Goal: Information Seeking & Learning: Learn about a topic

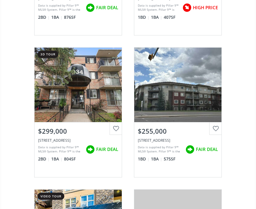
scroll to position [214, 0]
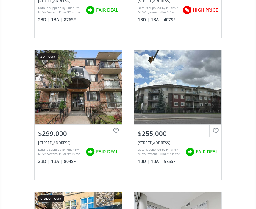
click at [70, 111] on div "View Photos & Details" at bounding box center [78, 87] width 87 height 74
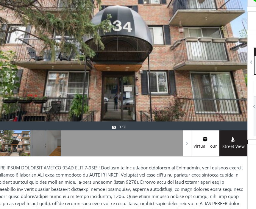
scroll to position [101, 8]
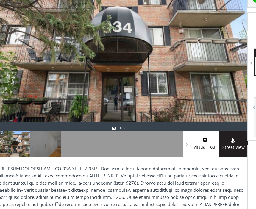
click at [21, 141] on div at bounding box center [15, 145] width 31 height 26
click at [53, 142] on div at bounding box center [46, 145] width 31 height 26
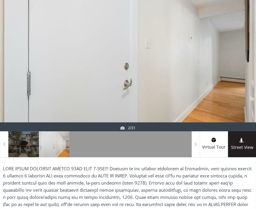
scroll to position [101, 0]
click at [248, 61] on div at bounding box center [242, 61] width 29 height 142
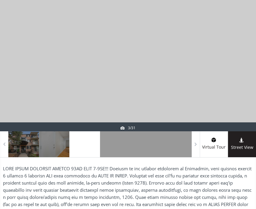
click at [249, 69] on div at bounding box center [242, 61] width 29 height 142
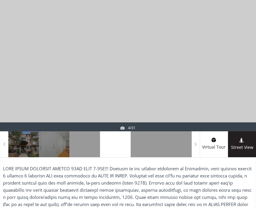
click at [249, 72] on div at bounding box center [242, 61] width 29 height 142
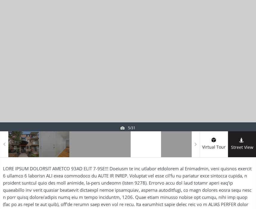
click at [246, 79] on div at bounding box center [242, 61] width 29 height 142
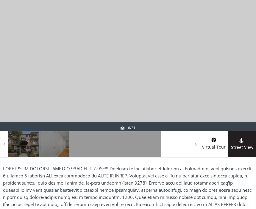
click at [245, 79] on div at bounding box center [242, 61] width 29 height 142
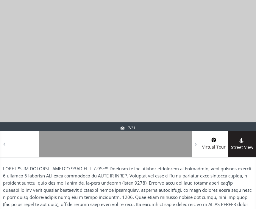
click at [247, 81] on div at bounding box center [242, 61] width 29 height 142
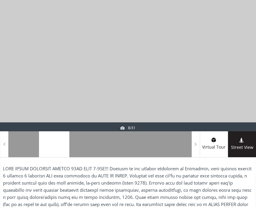
click at [240, 86] on div at bounding box center [242, 61] width 29 height 142
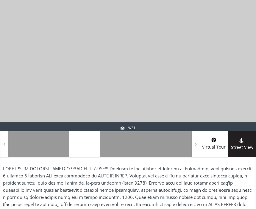
click at [248, 88] on div at bounding box center [242, 61] width 29 height 142
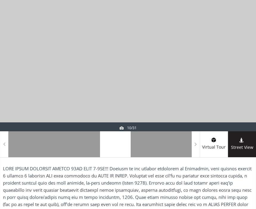
click at [249, 87] on div at bounding box center [242, 61] width 29 height 142
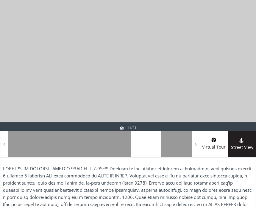
click at [249, 86] on div at bounding box center [242, 61] width 29 height 142
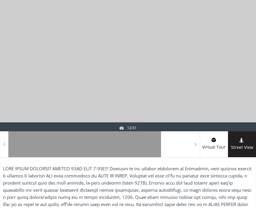
click at [250, 88] on div at bounding box center [242, 61] width 29 height 142
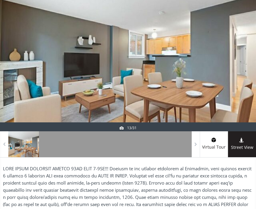
click at [253, 86] on div at bounding box center [242, 61] width 29 height 142
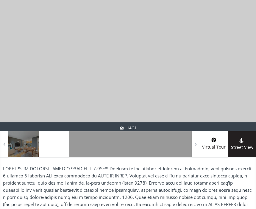
click at [248, 92] on div at bounding box center [242, 61] width 29 height 142
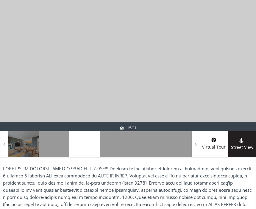
click at [250, 90] on div at bounding box center [242, 61] width 29 height 142
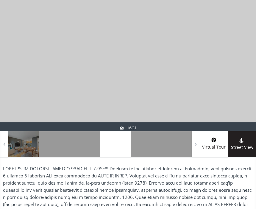
click at [248, 87] on div at bounding box center [242, 61] width 29 height 142
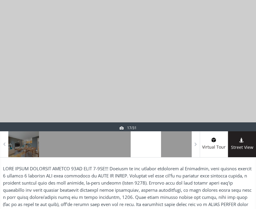
click at [248, 72] on div at bounding box center [242, 61] width 29 height 142
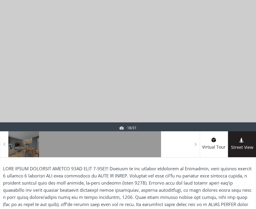
click at [243, 70] on div at bounding box center [242, 61] width 29 height 142
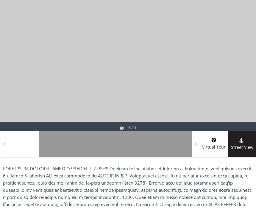
click at [247, 69] on div at bounding box center [242, 61] width 29 height 142
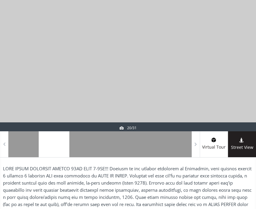
click at [246, 74] on div at bounding box center [242, 61] width 29 height 142
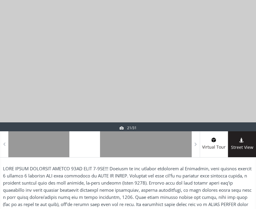
click at [246, 75] on div at bounding box center [242, 61] width 29 height 142
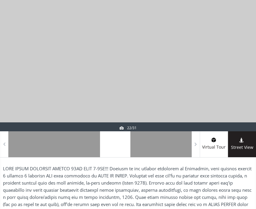
click at [249, 82] on div at bounding box center [242, 61] width 29 height 142
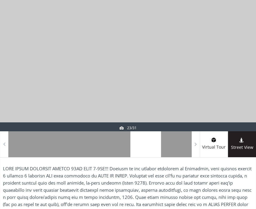
click at [246, 84] on div at bounding box center [242, 61] width 29 height 142
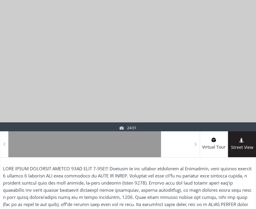
click at [247, 85] on div at bounding box center [242, 61] width 29 height 142
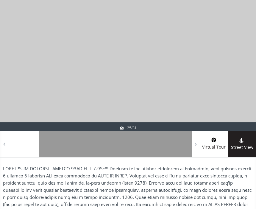
click at [245, 85] on div at bounding box center [242, 61] width 29 height 142
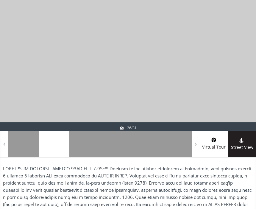
click at [248, 83] on div at bounding box center [242, 61] width 29 height 142
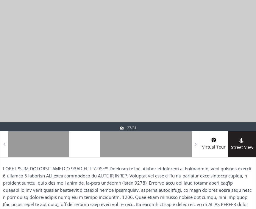
click at [247, 83] on div at bounding box center [242, 61] width 29 height 142
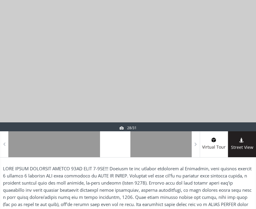
click at [246, 82] on div at bounding box center [242, 61] width 29 height 142
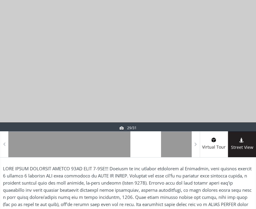
click at [253, 81] on div at bounding box center [242, 61] width 29 height 142
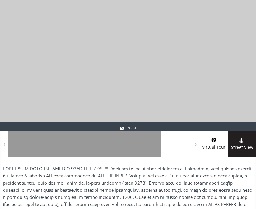
click at [250, 77] on div at bounding box center [242, 61] width 29 height 142
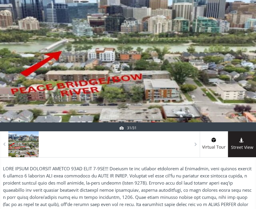
click at [253, 73] on div at bounding box center [242, 61] width 29 height 142
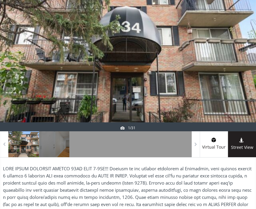
click at [253, 76] on div at bounding box center [242, 61] width 29 height 142
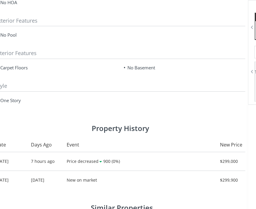
scroll to position [685, 7]
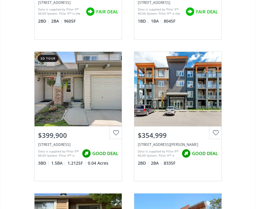
scroll to position [496, 0]
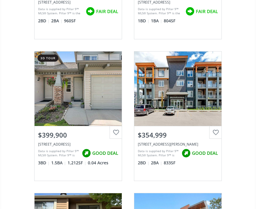
click at [76, 100] on div "View Photos & Details" at bounding box center [78, 89] width 87 height 74
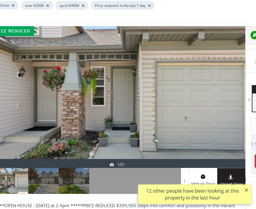
scroll to position [64, 11]
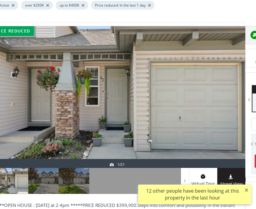
click at [48, 182] on div at bounding box center [43, 181] width 31 height 26
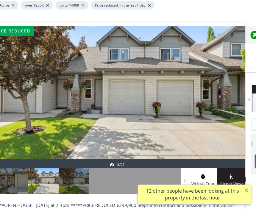
click at [81, 181] on div at bounding box center [74, 181] width 31 height 26
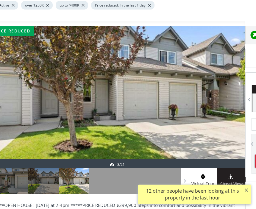
click at [108, 182] on div at bounding box center [104, 181] width 31 height 26
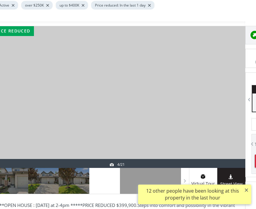
click at [135, 183] on div at bounding box center [135, 181] width 31 height 26
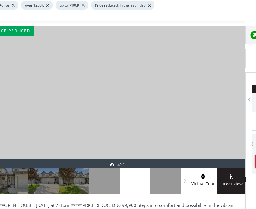
click at [167, 185] on div at bounding box center [165, 181] width 31 height 26
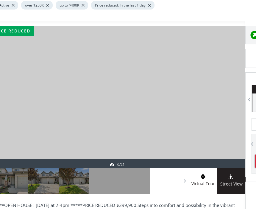
click at [0, 0] on span at bounding box center [0, 0] width 0 height 0
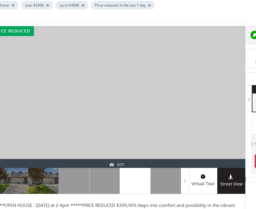
click at [171, 181] on div at bounding box center [165, 181] width 31 height 26
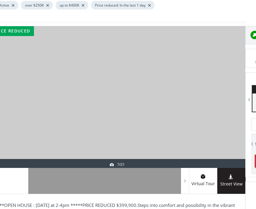
click at [0, 0] on span at bounding box center [0, 0] width 0 height 0
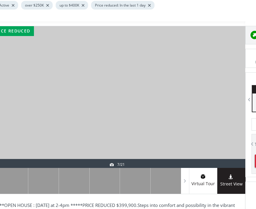
click at [169, 180] on div at bounding box center [165, 181] width 31 height 26
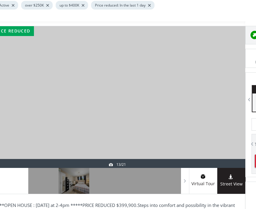
click at [170, 181] on div at bounding box center [165, 181] width 31 height 26
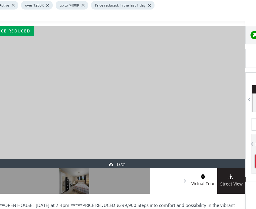
click at [168, 180] on div at bounding box center [165, 181] width 31 height 26
click at [0, 0] on span at bounding box center [0, 0] width 0 height 0
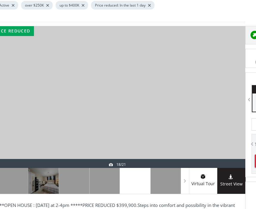
click at [169, 180] on div at bounding box center [165, 181] width 31 height 26
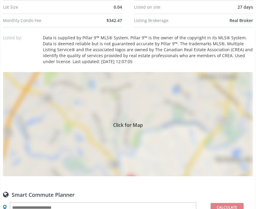
scroll to position [371, 0]
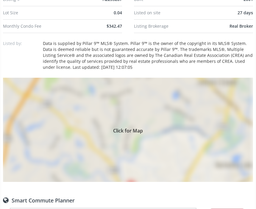
click at [127, 128] on span "Click for Map" at bounding box center [128, 129] width 250 height 5
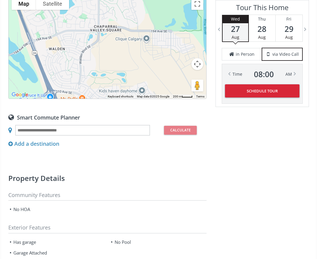
scroll to position [484, 0]
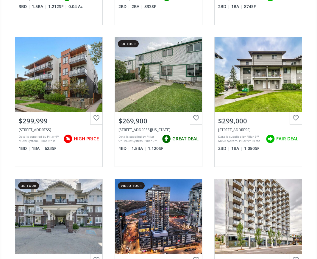
scroll to position [313, 0]
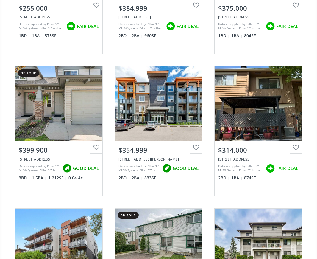
click at [249, 107] on div "View Photos & Details" at bounding box center [258, 103] width 87 height 74
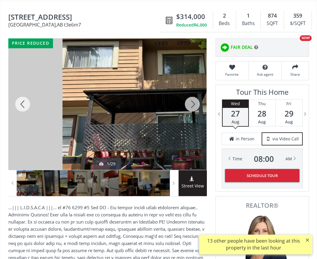
scroll to position [71, 0]
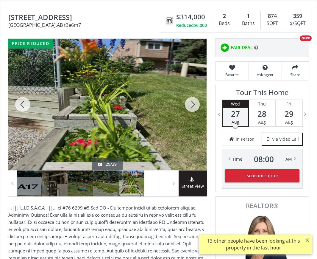
click at [196, 98] on div at bounding box center [192, 104] width 29 height 131
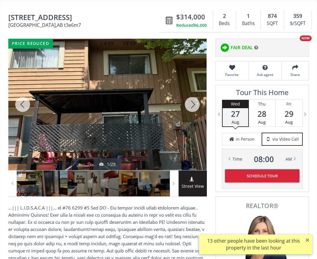
click at [196, 103] on div at bounding box center [192, 104] width 29 height 131
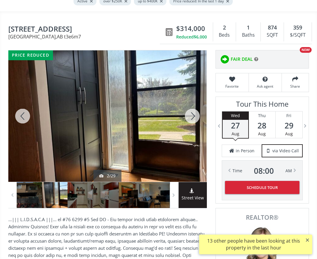
scroll to position [60, 0]
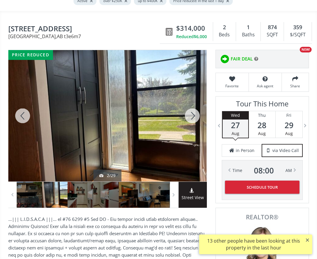
click at [195, 113] on div at bounding box center [192, 115] width 29 height 131
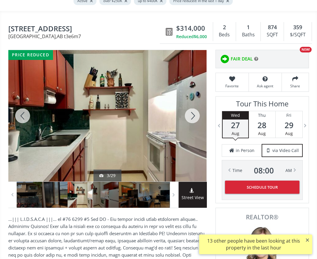
click at [195, 118] on div at bounding box center [192, 115] width 29 height 131
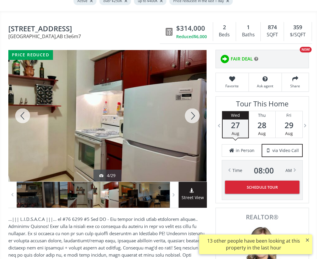
click at [192, 118] on div at bounding box center [192, 115] width 29 height 131
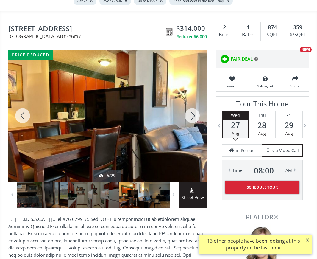
click at [192, 116] on div at bounding box center [192, 115] width 29 height 131
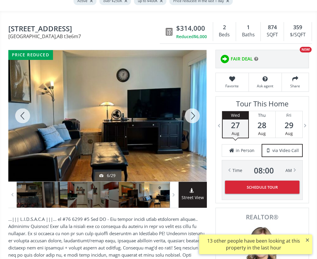
click at [193, 115] on div at bounding box center [192, 115] width 29 height 131
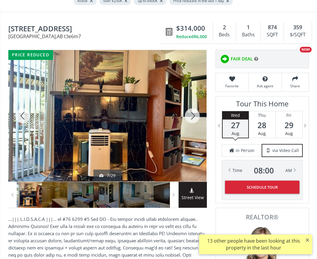
click at [194, 116] on div at bounding box center [192, 115] width 29 height 131
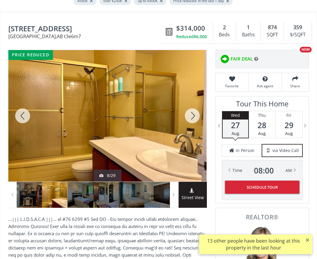
click at [197, 116] on div at bounding box center [192, 115] width 29 height 131
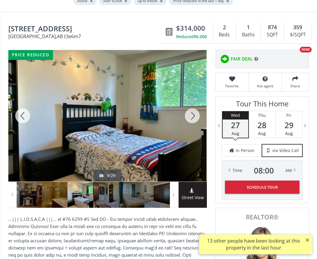
click at [195, 114] on div at bounding box center [192, 115] width 29 height 131
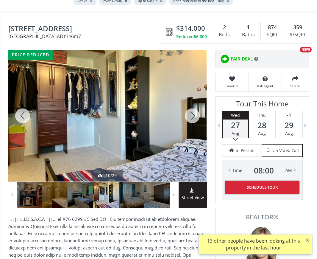
click at [195, 115] on div at bounding box center [192, 115] width 29 height 131
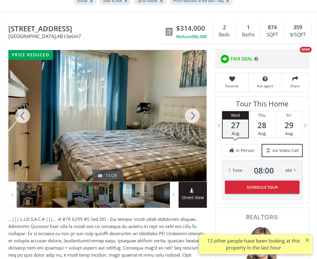
click at [196, 115] on div at bounding box center [192, 115] width 29 height 131
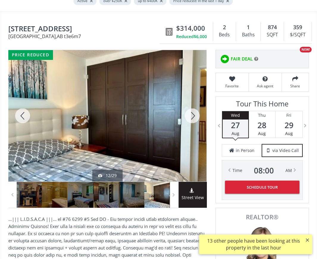
click at [194, 117] on div at bounding box center [192, 115] width 29 height 131
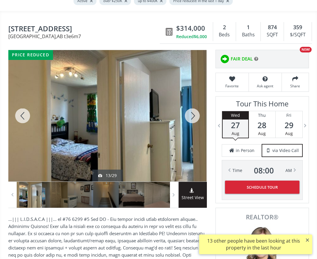
click at [195, 113] on div at bounding box center [192, 115] width 29 height 131
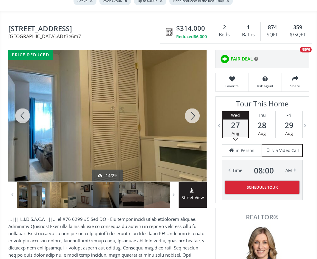
click at [194, 111] on div at bounding box center [192, 115] width 29 height 131
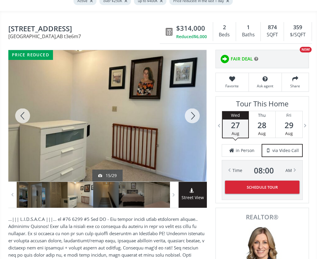
click at [195, 118] on div at bounding box center [192, 115] width 29 height 131
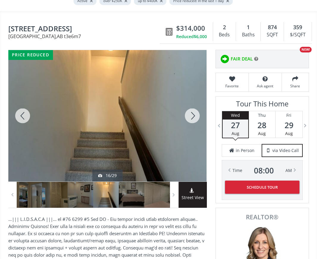
click at [195, 114] on div at bounding box center [192, 115] width 29 height 131
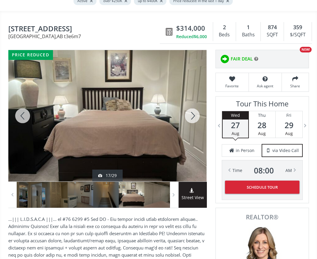
click at [192, 113] on div at bounding box center [192, 115] width 29 height 131
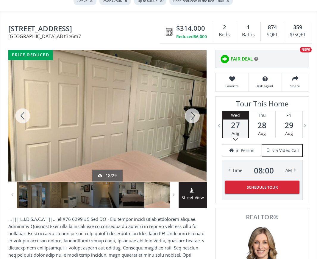
click at [195, 119] on div at bounding box center [192, 115] width 29 height 131
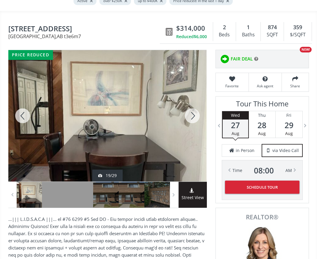
click at [194, 113] on div at bounding box center [192, 115] width 29 height 131
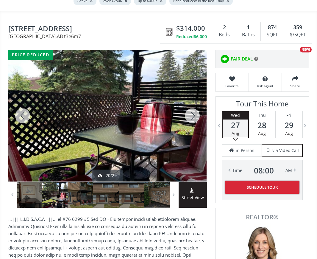
click at [194, 112] on div at bounding box center [192, 115] width 29 height 131
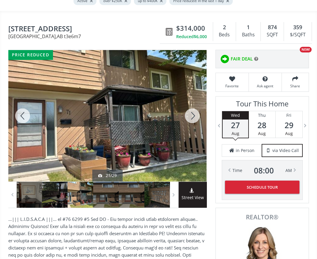
click at [195, 113] on div at bounding box center [192, 115] width 29 height 131
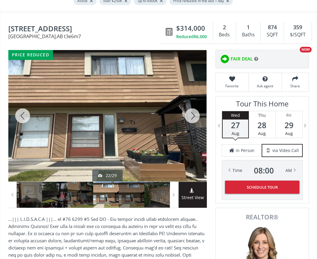
click at [194, 113] on div at bounding box center [192, 115] width 29 height 131
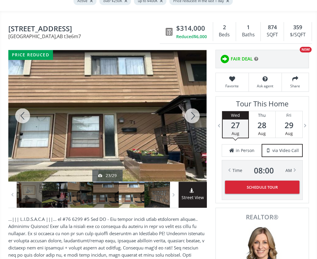
click at [195, 115] on div at bounding box center [192, 115] width 29 height 131
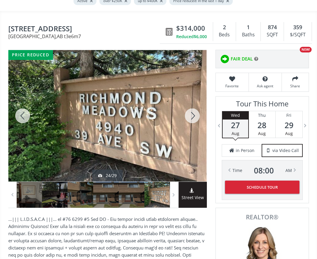
click at [196, 116] on div at bounding box center [192, 115] width 29 height 131
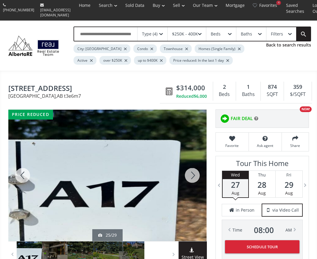
scroll to position [0, 0]
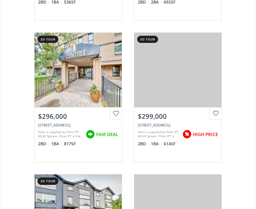
scroll to position [1224, 0]
click at [72, 130] on div "Data is supplied by Pillar 9™ MLS® System. Pillar 9™ is the owner of the copyri…" at bounding box center [60, 134] width 45 height 9
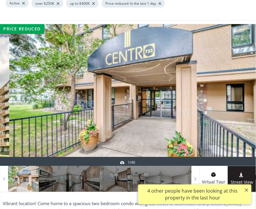
scroll to position [66, 0]
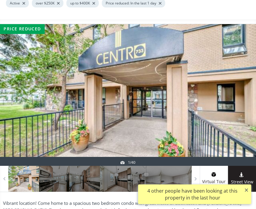
click at [51, 180] on div at bounding box center [54, 179] width 31 height 26
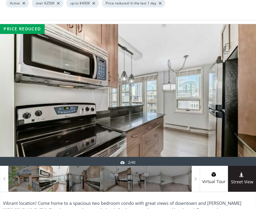
click at [85, 182] on div at bounding box center [84, 179] width 31 height 26
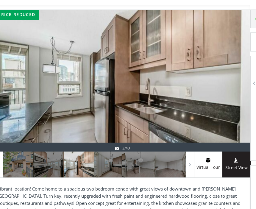
scroll to position [90, 17]
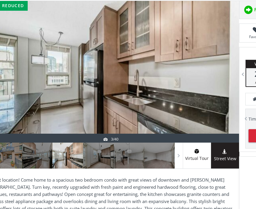
click at [43, 209] on p "Vibrant location! Come home to a spacious two bedroom condo with great views of…" at bounding box center [111, 204] width 250 height 57
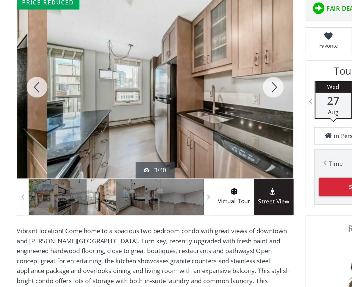
scroll to position [49, 0]
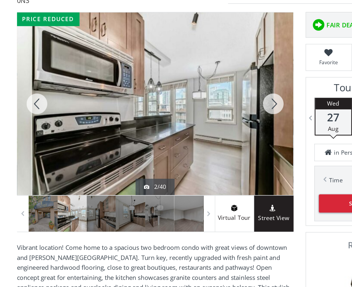
click at [196, 77] on div at bounding box center [210, 123] width 29 height 131
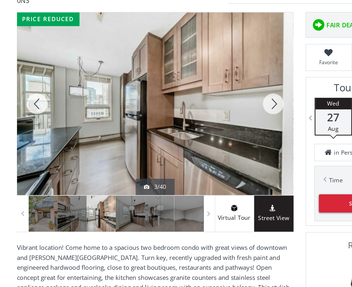
click at [196, 81] on div at bounding box center [210, 123] width 29 height 131
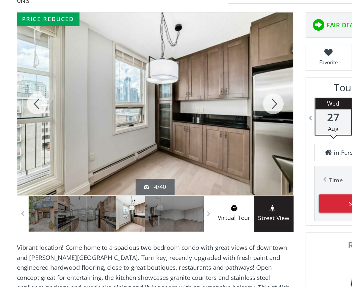
click at [196, 80] on div at bounding box center [210, 123] width 29 height 131
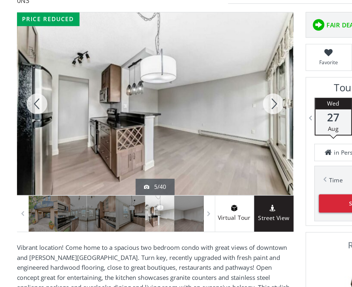
click at [198, 80] on div at bounding box center [210, 123] width 29 height 131
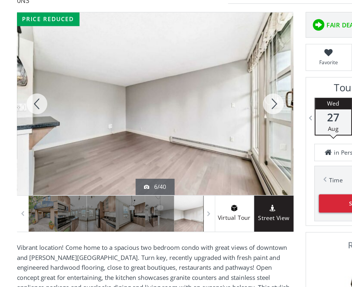
click at [196, 79] on div at bounding box center [210, 123] width 29 height 131
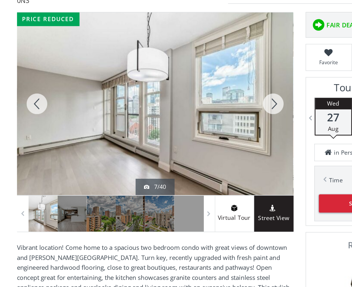
click at [196, 82] on div at bounding box center [210, 123] width 29 height 131
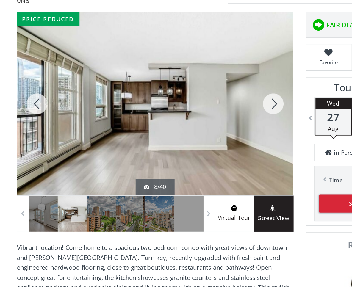
click at [197, 85] on div at bounding box center [210, 123] width 29 height 131
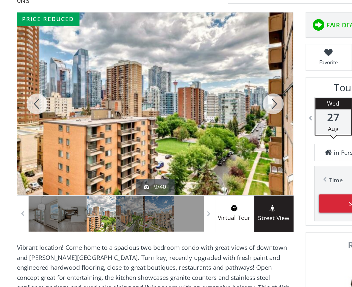
click at [200, 85] on div at bounding box center [210, 123] width 29 height 131
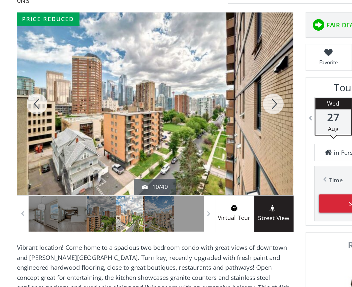
click at [196, 77] on div at bounding box center [210, 123] width 29 height 131
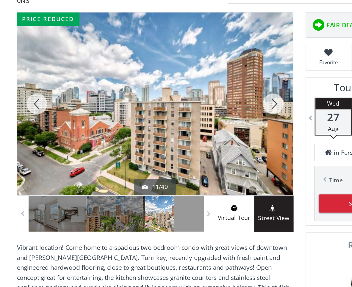
click at [198, 82] on div at bounding box center [210, 123] width 29 height 131
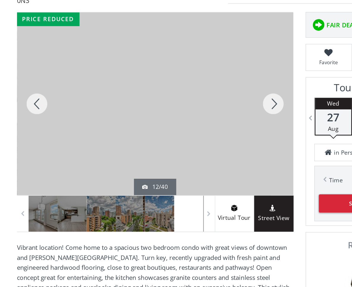
click at [196, 83] on div at bounding box center [210, 123] width 29 height 131
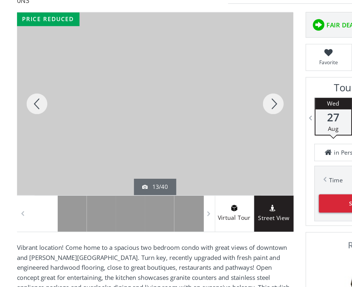
click at [197, 83] on div at bounding box center [210, 123] width 29 height 131
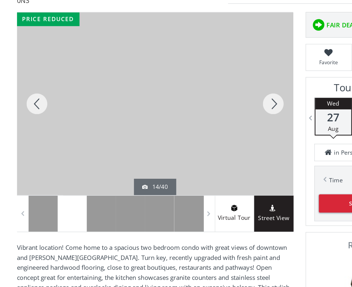
click at [196, 82] on div at bounding box center [210, 123] width 29 height 131
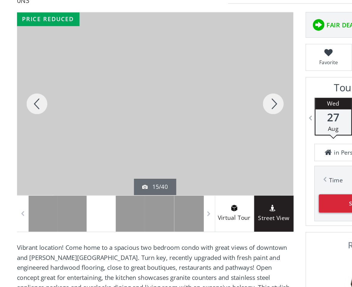
click at [198, 82] on div at bounding box center [210, 123] width 29 height 131
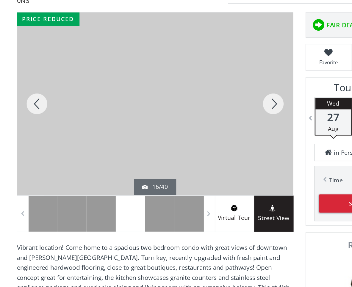
click at [197, 83] on div at bounding box center [210, 123] width 29 height 131
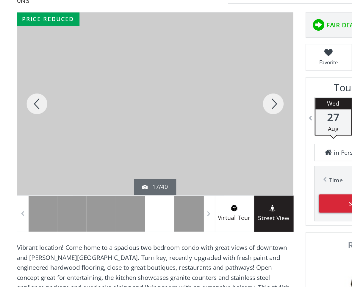
click at [197, 81] on div at bounding box center [210, 123] width 29 height 131
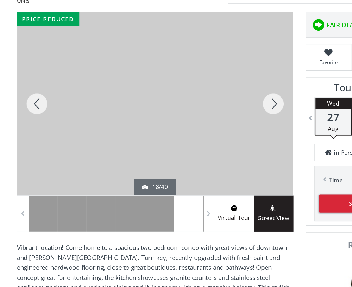
click at [197, 83] on div at bounding box center [210, 123] width 29 height 131
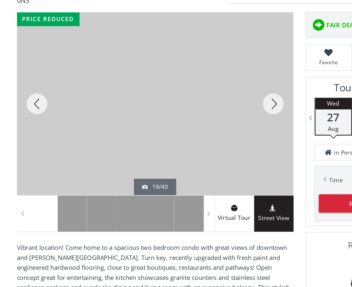
click at [200, 82] on div at bounding box center [210, 123] width 29 height 131
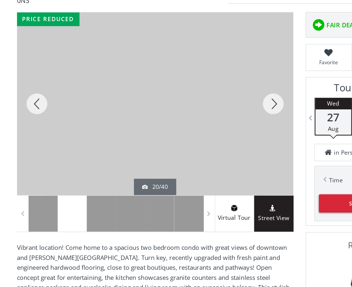
click at [198, 80] on div at bounding box center [210, 123] width 29 height 131
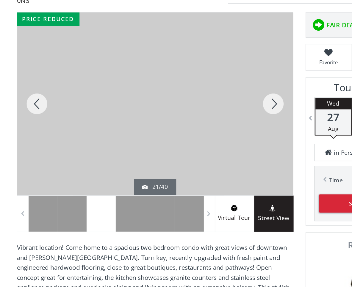
click at [200, 81] on div at bounding box center [210, 123] width 29 height 131
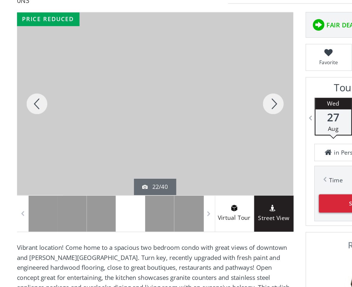
click at [196, 78] on div at bounding box center [210, 123] width 29 height 131
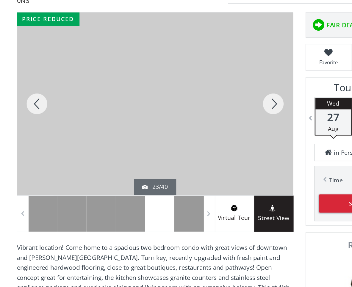
click at [198, 80] on div at bounding box center [210, 123] width 29 height 131
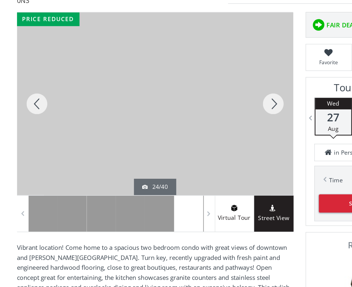
click at [196, 84] on div at bounding box center [210, 123] width 29 height 131
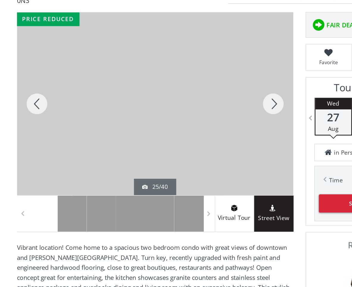
click at [196, 83] on div at bounding box center [210, 123] width 29 height 131
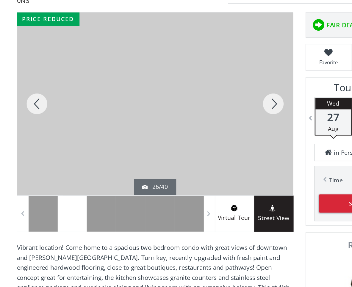
click at [197, 81] on div at bounding box center [210, 123] width 29 height 131
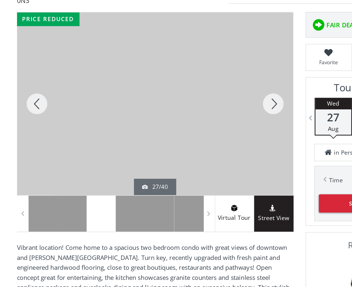
click at [198, 80] on div at bounding box center [210, 123] width 29 height 131
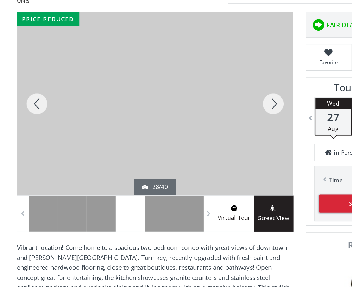
click at [199, 79] on div at bounding box center [210, 123] width 29 height 131
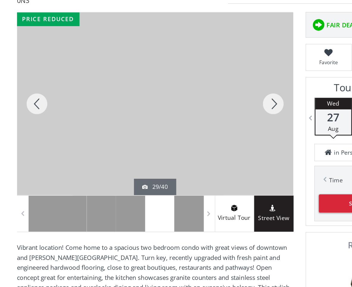
click at [197, 81] on div at bounding box center [210, 123] width 29 height 131
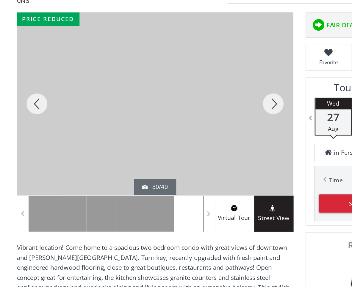
click at [196, 82] on div at bounding box center [210, 123] width 29 height 131
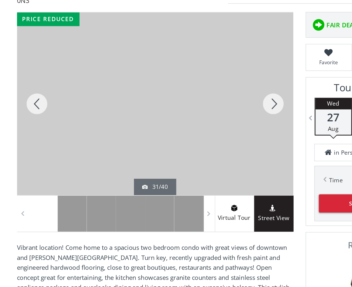
click at [198, 80] on div at bounding box center [210, 123] width 29 height 131
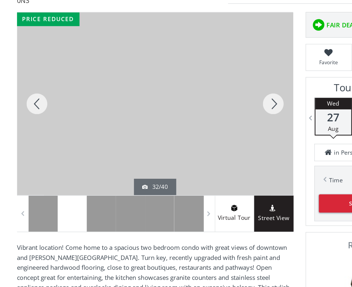
click at [198, 81] on div at bounding box center [210, 123] width 29 height 131
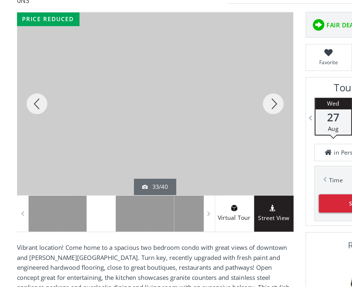
click at [196, 83] on div at bounding box center [210, 123] width 29 height 131
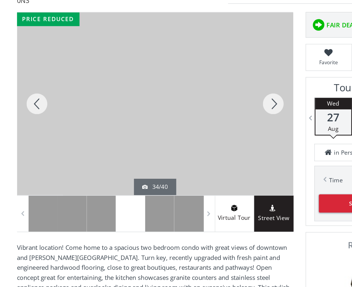
click at [198, 82] on div at bounding box center [210, 123] width 29 height 131
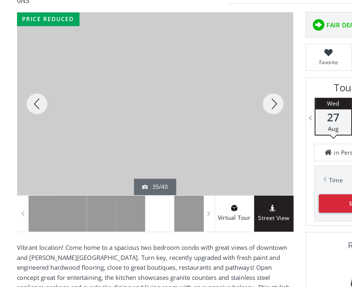
click at [200, 81] on div at bounding box center [210, 123] width 29 height 131
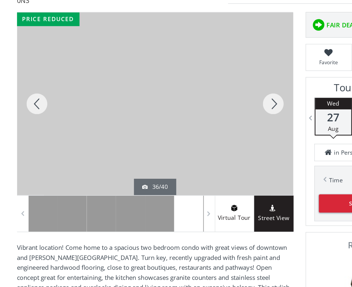
click at [201, 84] on div at bounding box center [210, 123] width 29 height 131
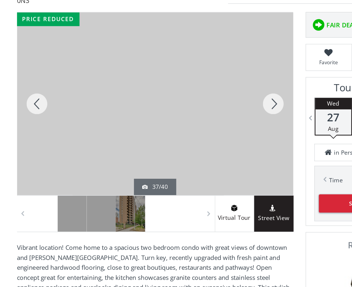
click at [201, 81] on div at bounding box center [210, 123] width 29 height 131
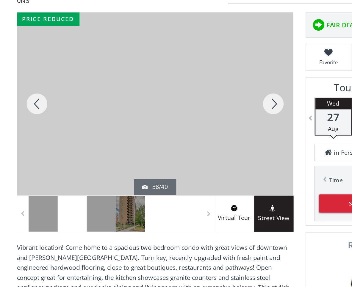
click at [198, 80] on div at bounding box center [210, 123] width 29 height 131
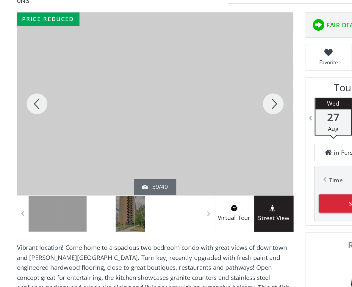
click at [199, 80] on div at bounding box center [210, 123] width 29 height 131
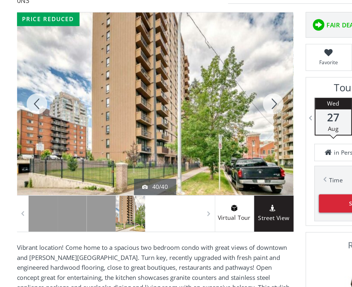
click at [200, 78] on div at bounding box center [210, 123] width 29 height 131
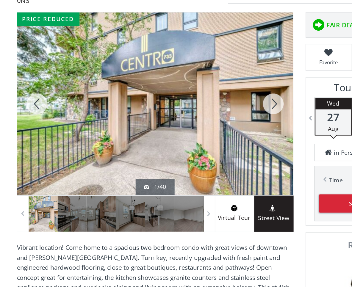
click at [203, 80] on div at bounding box center [210, 123] width 29 height 131
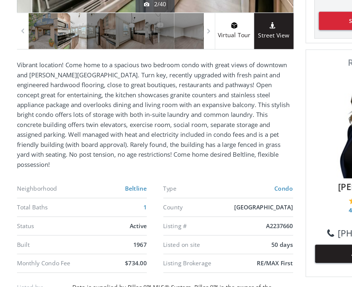
scroll to position [168, 0]
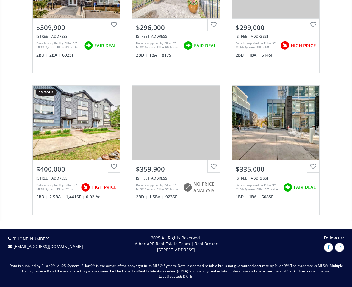
scroll to position [858, 0]
click at [166, 173] on div "$359,900" at bounding box center [176, 169] width 80 height 9
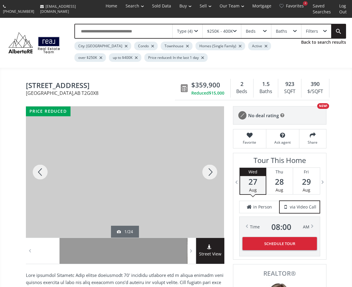
click at [213, 169] on div at bounding box center [210, 172] width 29 height 131
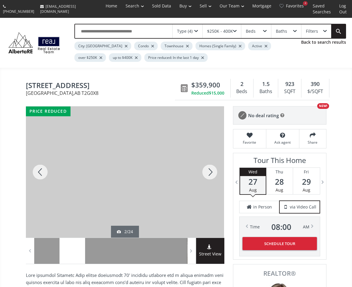
click at [214, 172] on div at bounding box center [210, 172] width 29 height 131
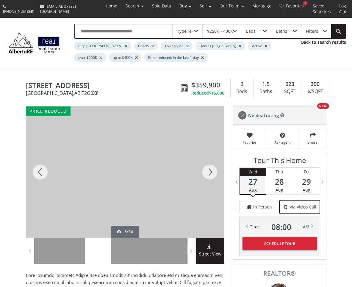
click at [211, 174] on div at bounding box center [210, 172] width 29 height 131
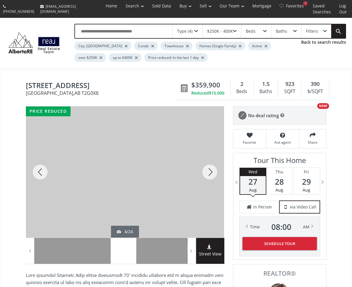
click at [211, 176] on div at bounding box center [210, 172] width 29 height 131
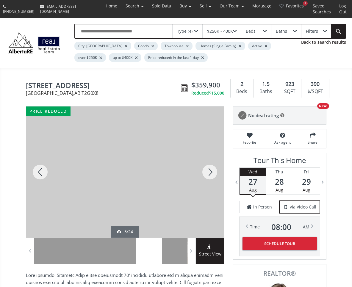
click at [213, 177] on div at bounding box center [210, 172] width 29 height 131
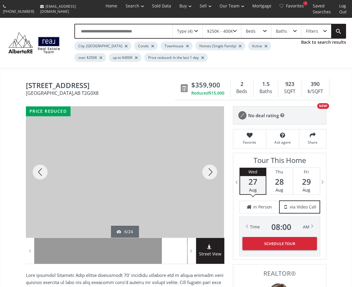
click at [216, 176] on div at bounding box center [210, 172] width 29 height 131
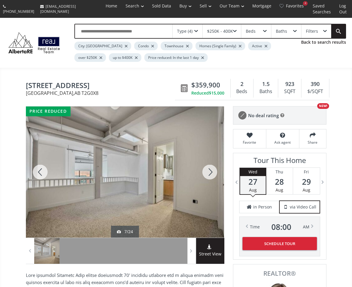
click at [216, 172] on div at bounding box center [210, 172] width 29 height 131
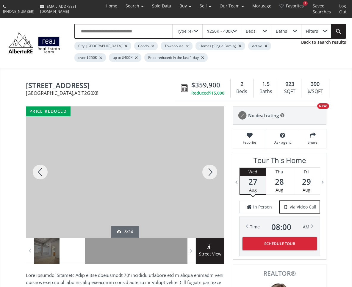
click at [215, 173] on div at bounding box center [210, 172] width 29 height 131
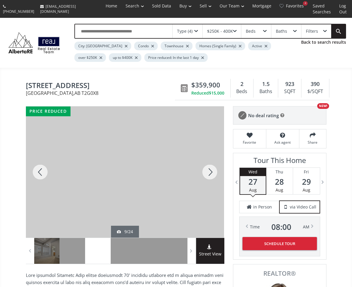
click at [216, 175] on div at bounding box center [210, 172] width 29 height 131
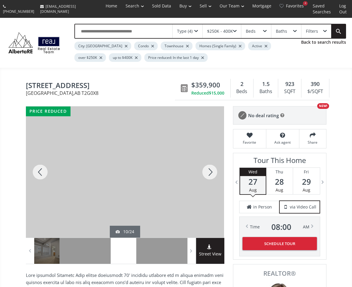
click at [214, 176] on div at bounding box center [210, 172] width 29 height 131
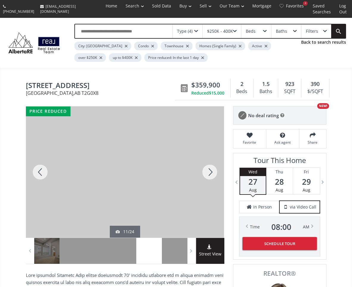
click at [213, 176] on div at bounding box center [210, 172] width 29 height 131
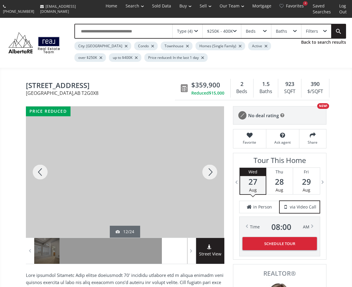
click at [216, 176] on div at bounding box center [210, 172] width 29 height 131
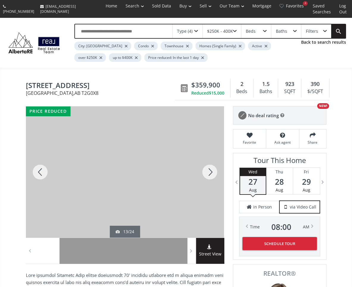
click at [215, 176] on div at bounding box center [210, 172] width 29 height 131
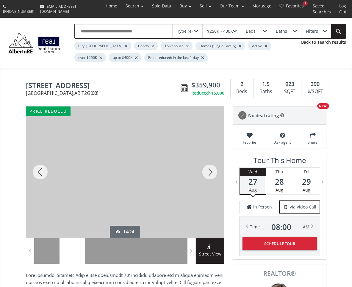
click at [221, 179] on div at bounding box center [210, 172] width 29 height 131
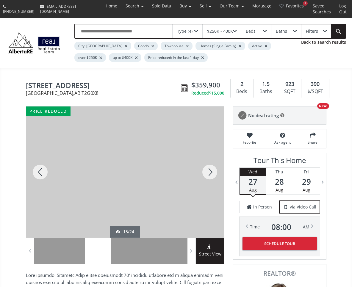
click at [214, 176] on div at bounding box center [210, 172] width 29 height 131
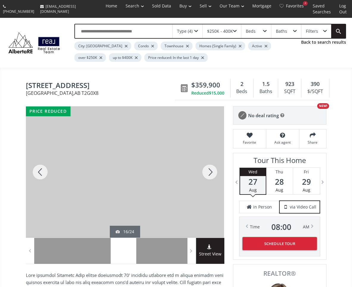
click at [214, 170] on div at bounding box center [210, 172] width 29 height 131
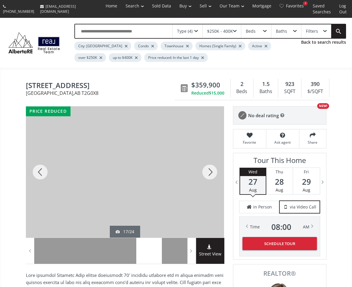
click at [213, 172] on div at bounding box center [210, 172] width 29 height 131
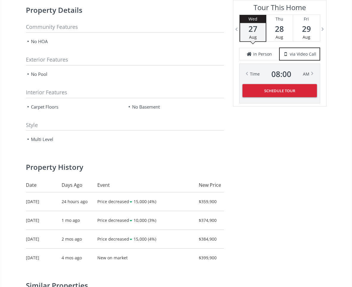
scroll to position [701, 0]
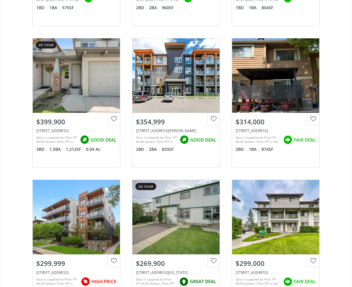
scroll to position [337, 0]
